Goal: Task Accomplishment & Management: Complete application form

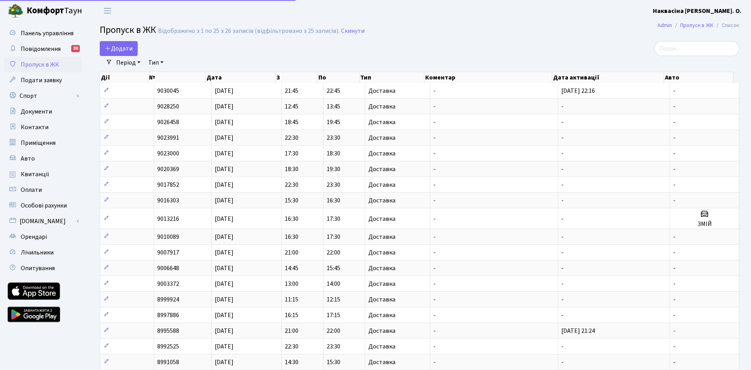
select select "25"
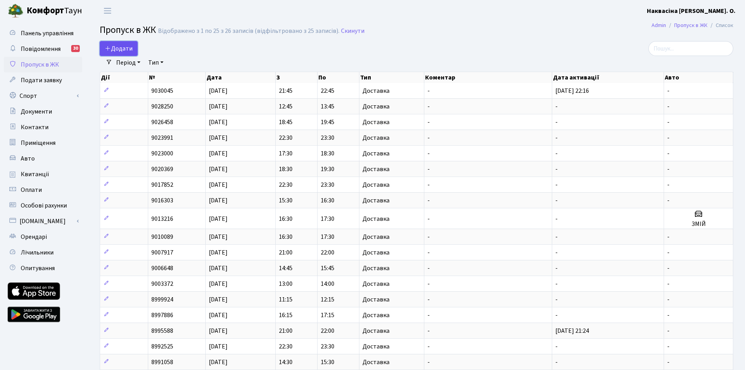
click at [123, 42] on link "Додати" at bounding box center [119, 48] width 38 height 15
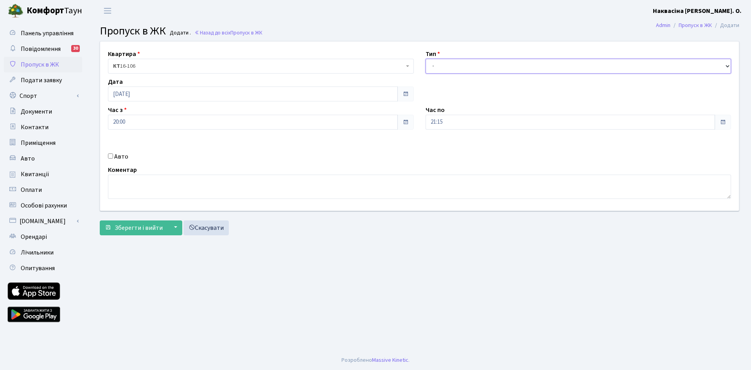
click at [446, 64] on select "- Доставка Таксі Гості Сервіс" at bounding box center [579, 66] width 306 height 15
select select "1"
click at [426, 59] on select "- Доставка Таксі Гості Сервіс" at bounding box center [579, 66] width 306 height 15
click at [133, 227] on span "Зберегти і вийти" at bounding box center [139, 227] width 48 height 9
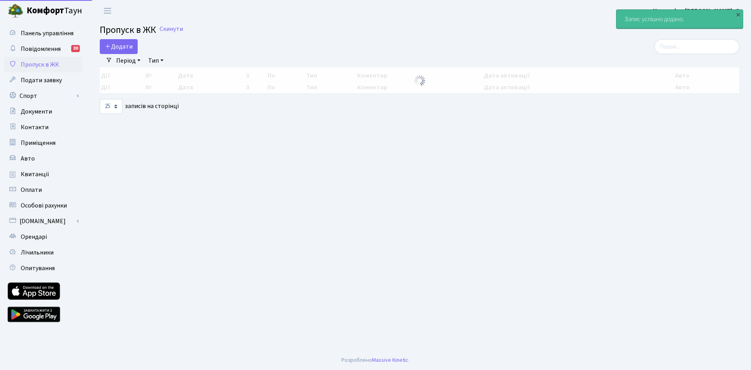
select select "25"
